Goal: Task Accomplishment & Management: Manage account settings

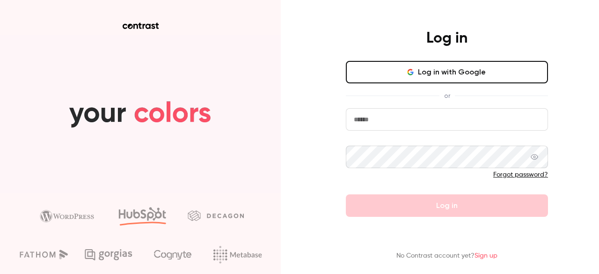
click at [374, 68] on button "Log in with Google" at bounding box center [447, 72] width 202 height 22
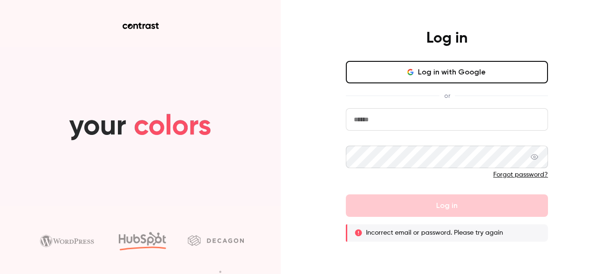
click at [391, 68] on button "Log in with Google" at bounding box center [447, 72] width 202 height 22
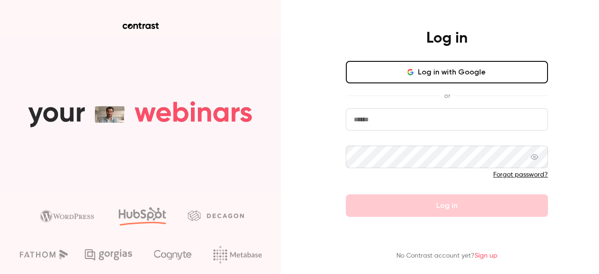
click at [162, 83] on video at bounding box center [140, 114] width 281 height 158
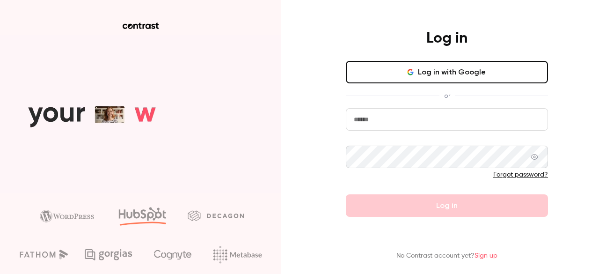
click at [476, 74] on button "Log in with Google" at bounding box center [447, 72] width 202 height 22
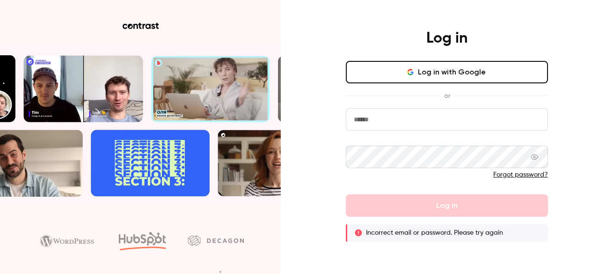
click at [451, 198] on form "Forgot password? Log in Incorrect email or password. Please try again" at bounding box center [447, 174] width 202 height 133
